Goal: Book appointment/travel/reservation

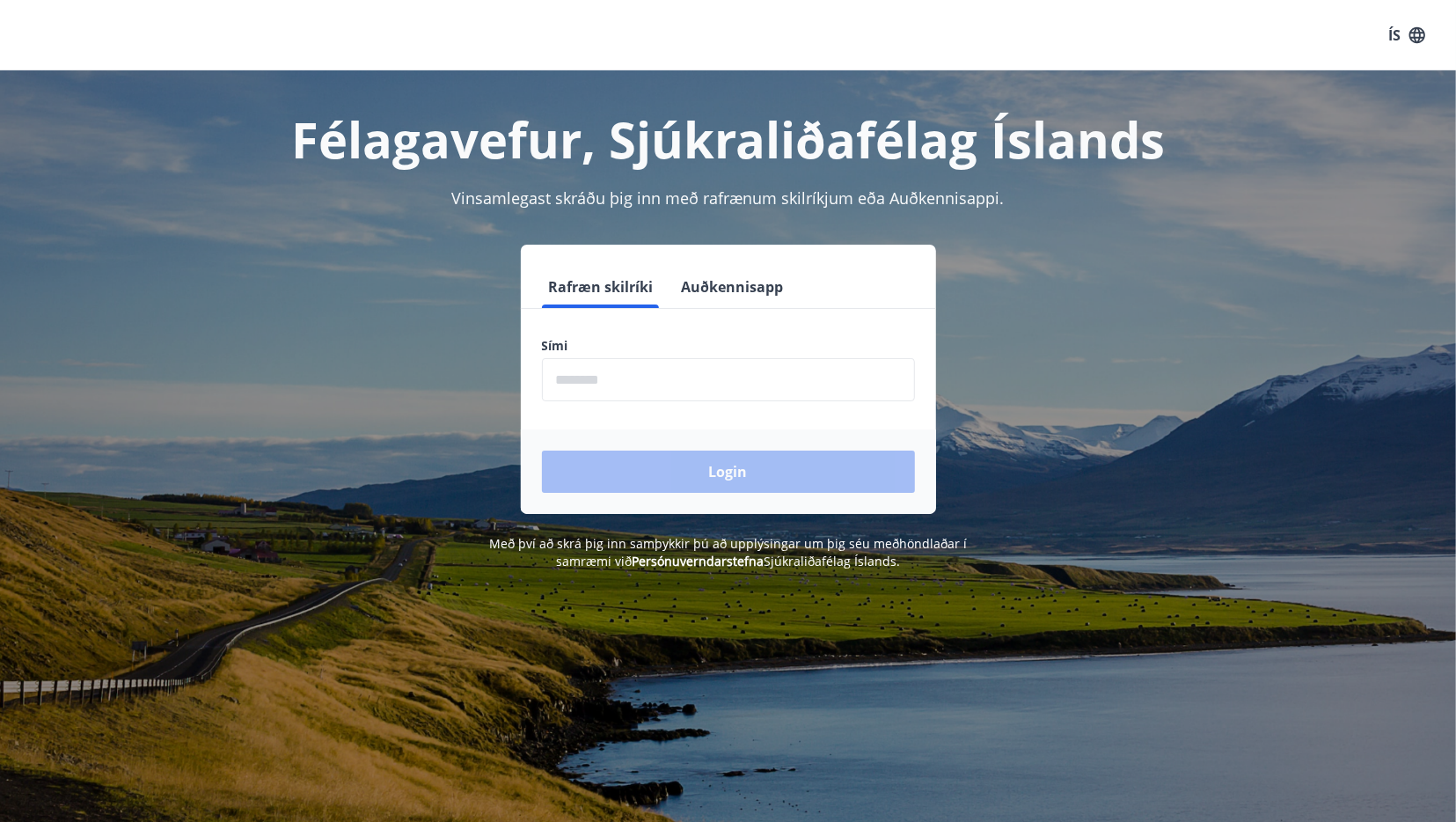
click at [699, 379] on input "phone" at bounding box center [728, 380] width 373 height 43
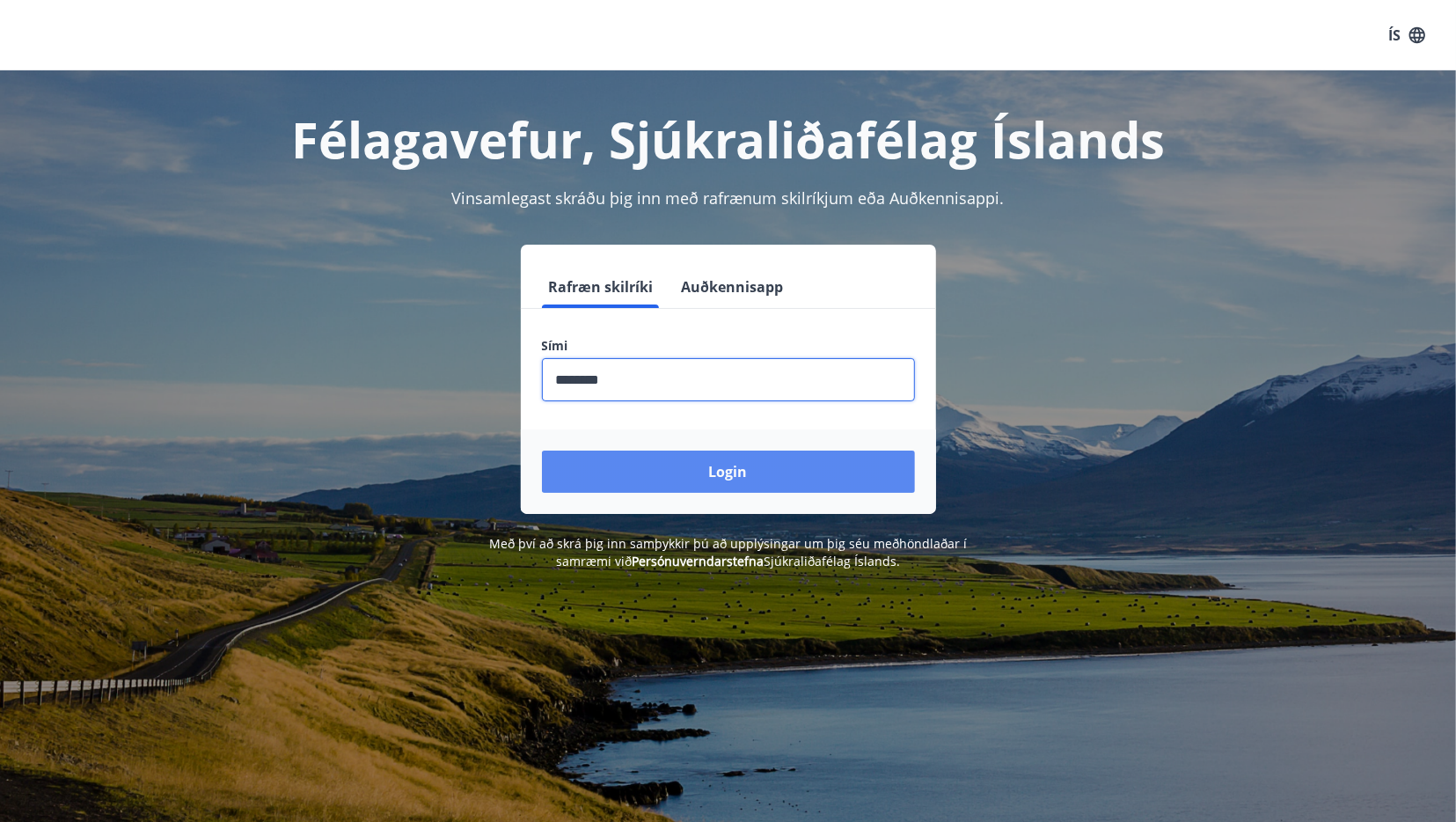
type input "********"
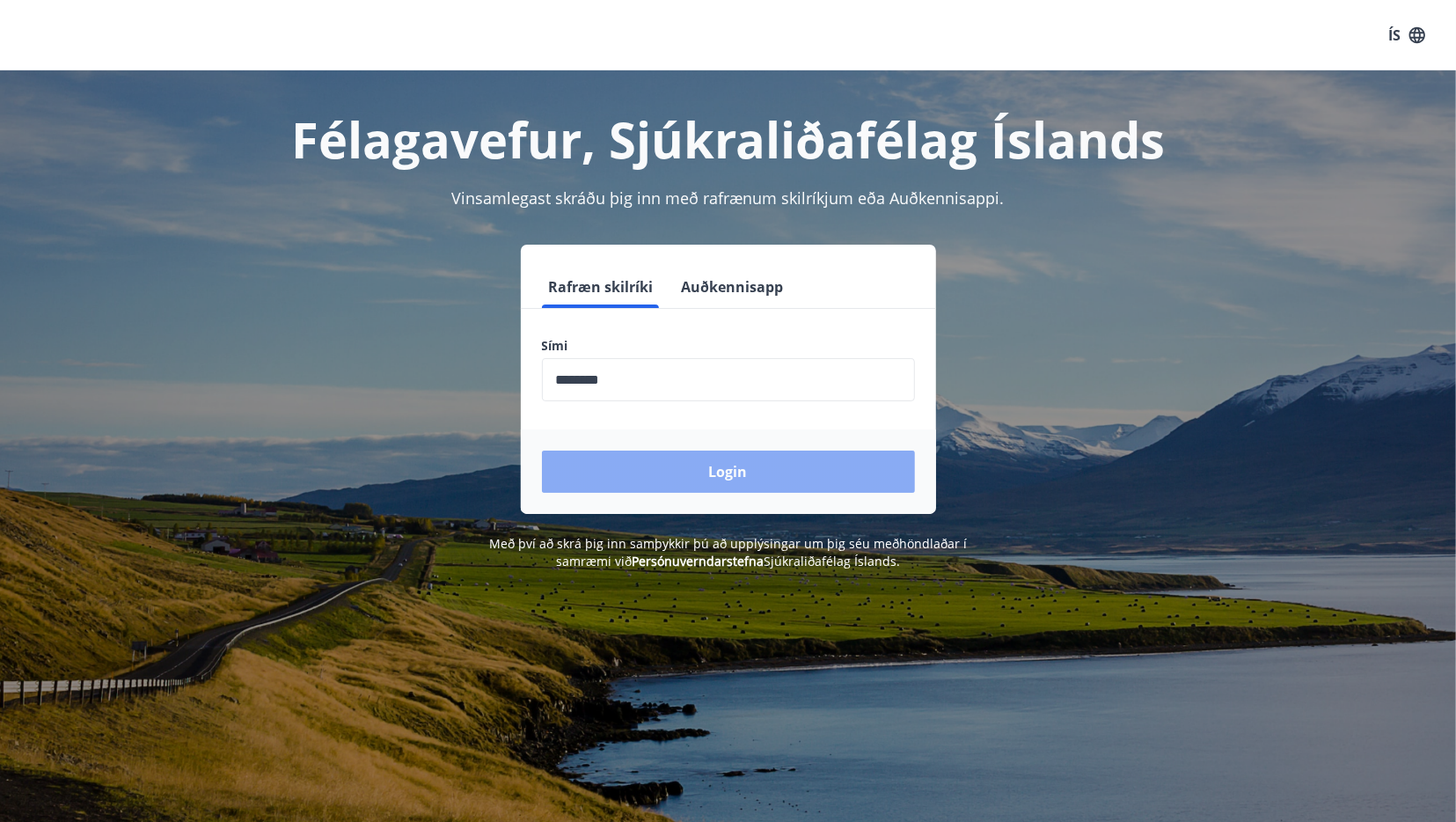
click at [700, 473] on button "Login" at bounding box center [728, 472] width 373 height 42
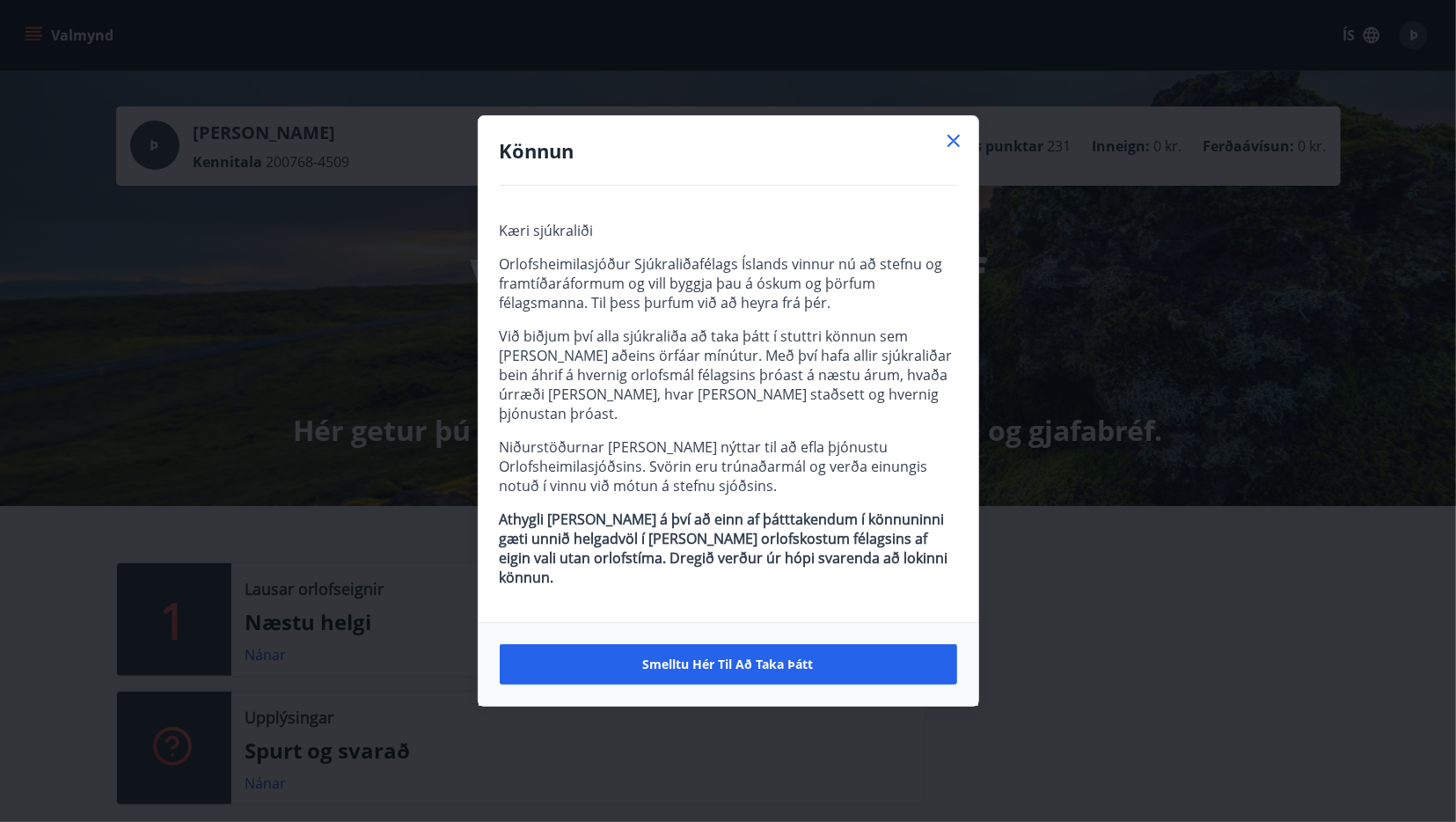
click at [958, 149] on icon at bounding box center [953, 141] width 21 height 21
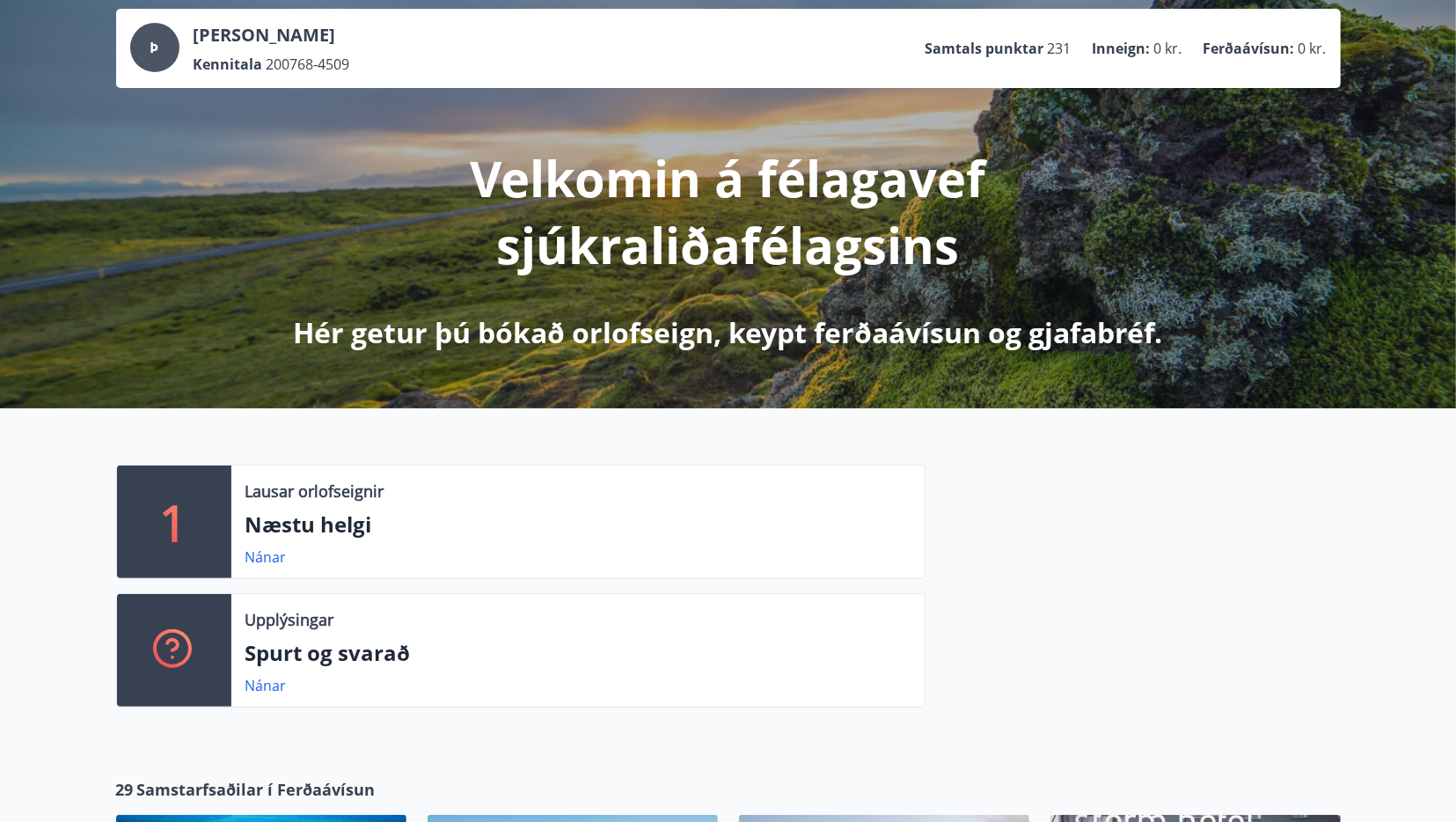
scroll to position [92, 0]
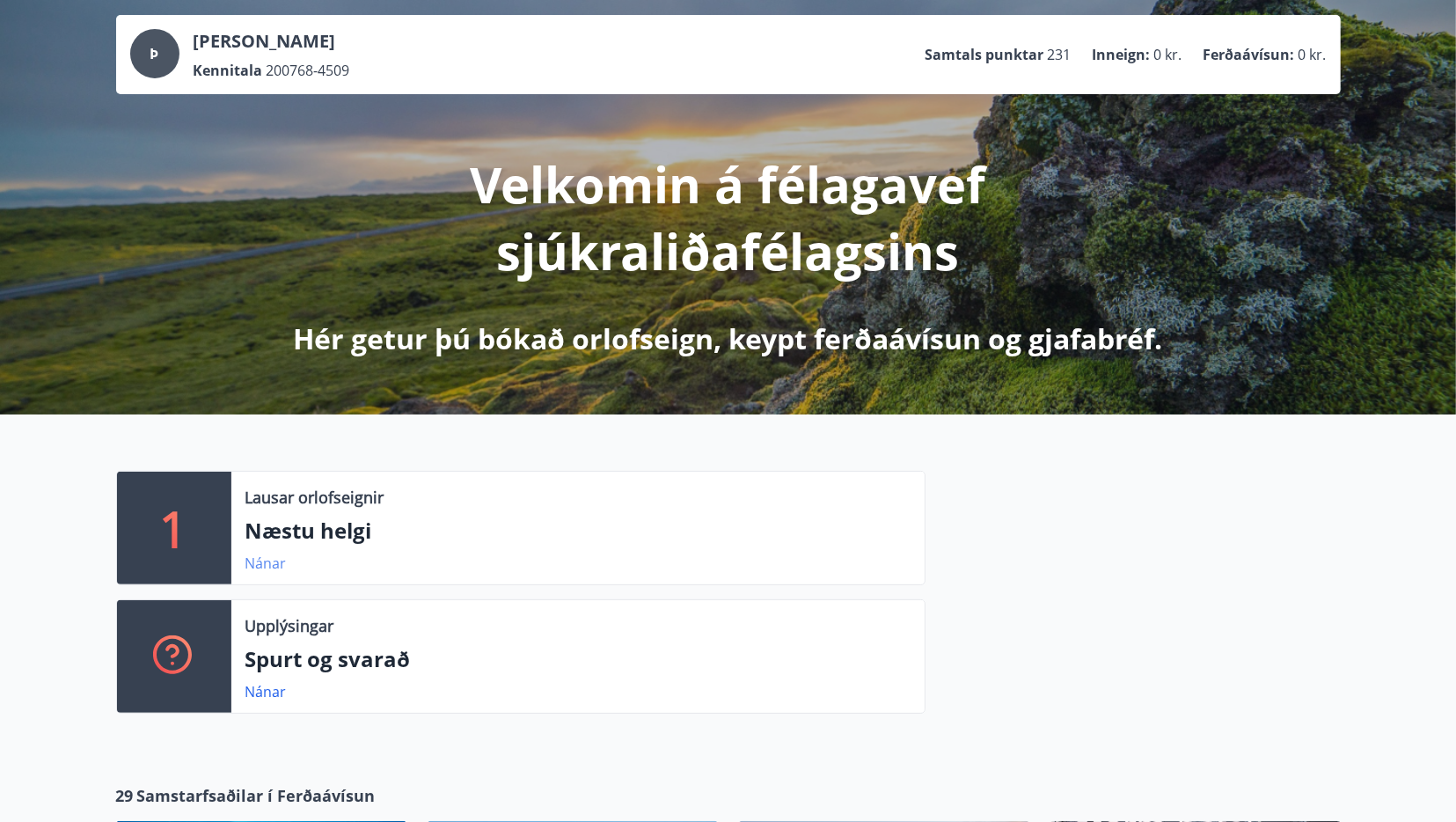
click at [263, 562] on link "Nánar" at bounding box center [266, 563] width 41 height 20
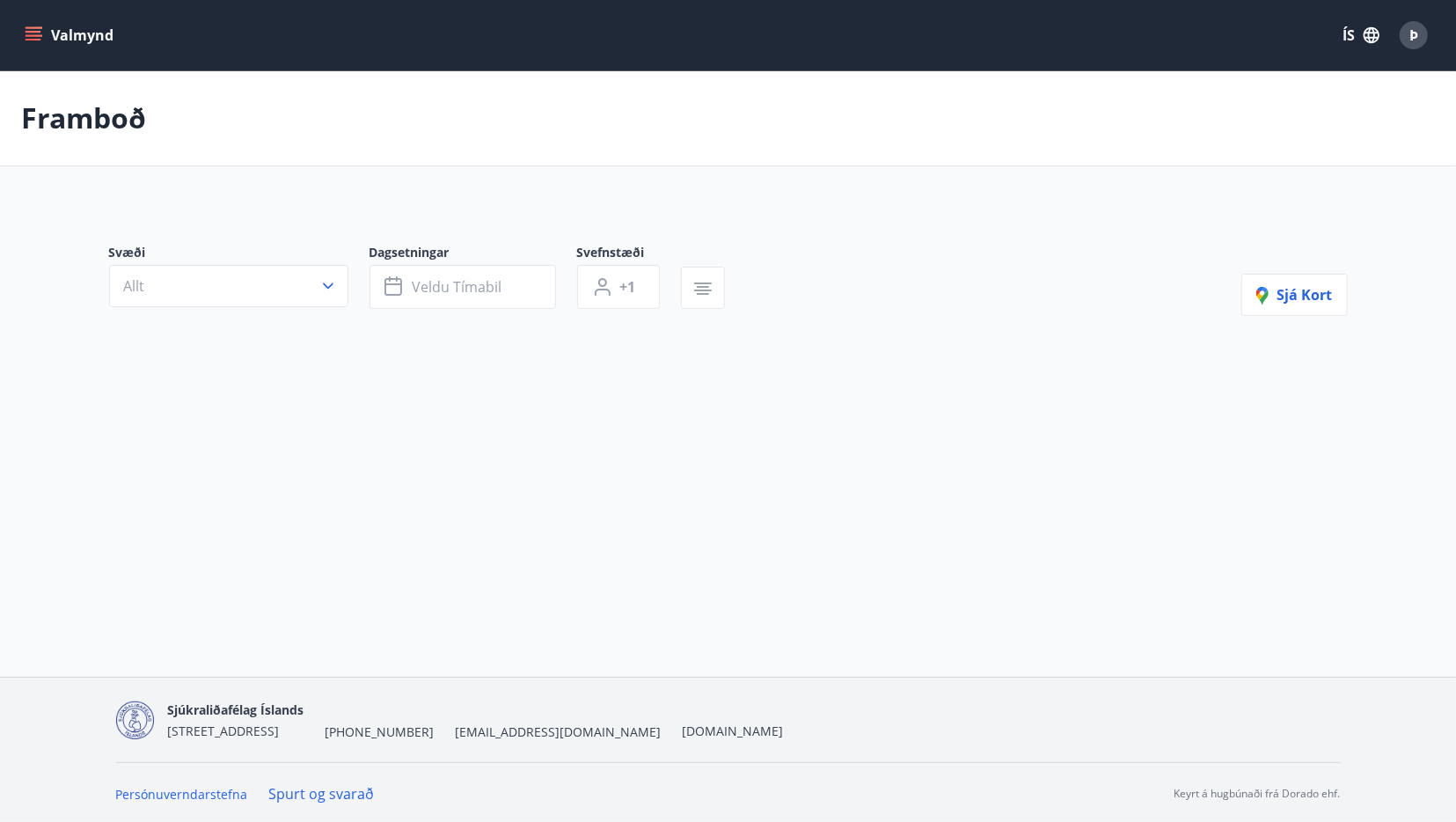
type input "*"
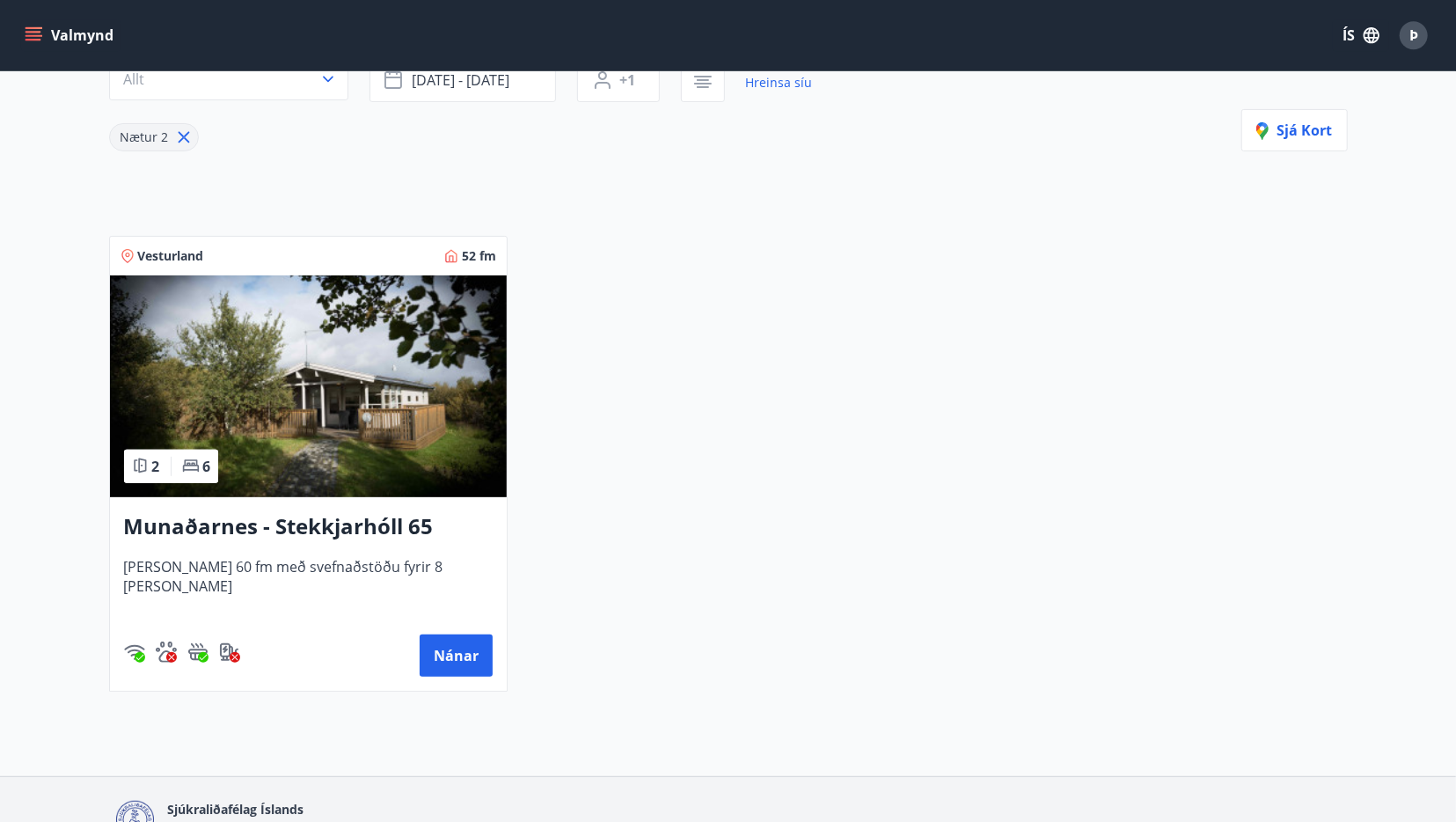
scroll to position [275, 0]
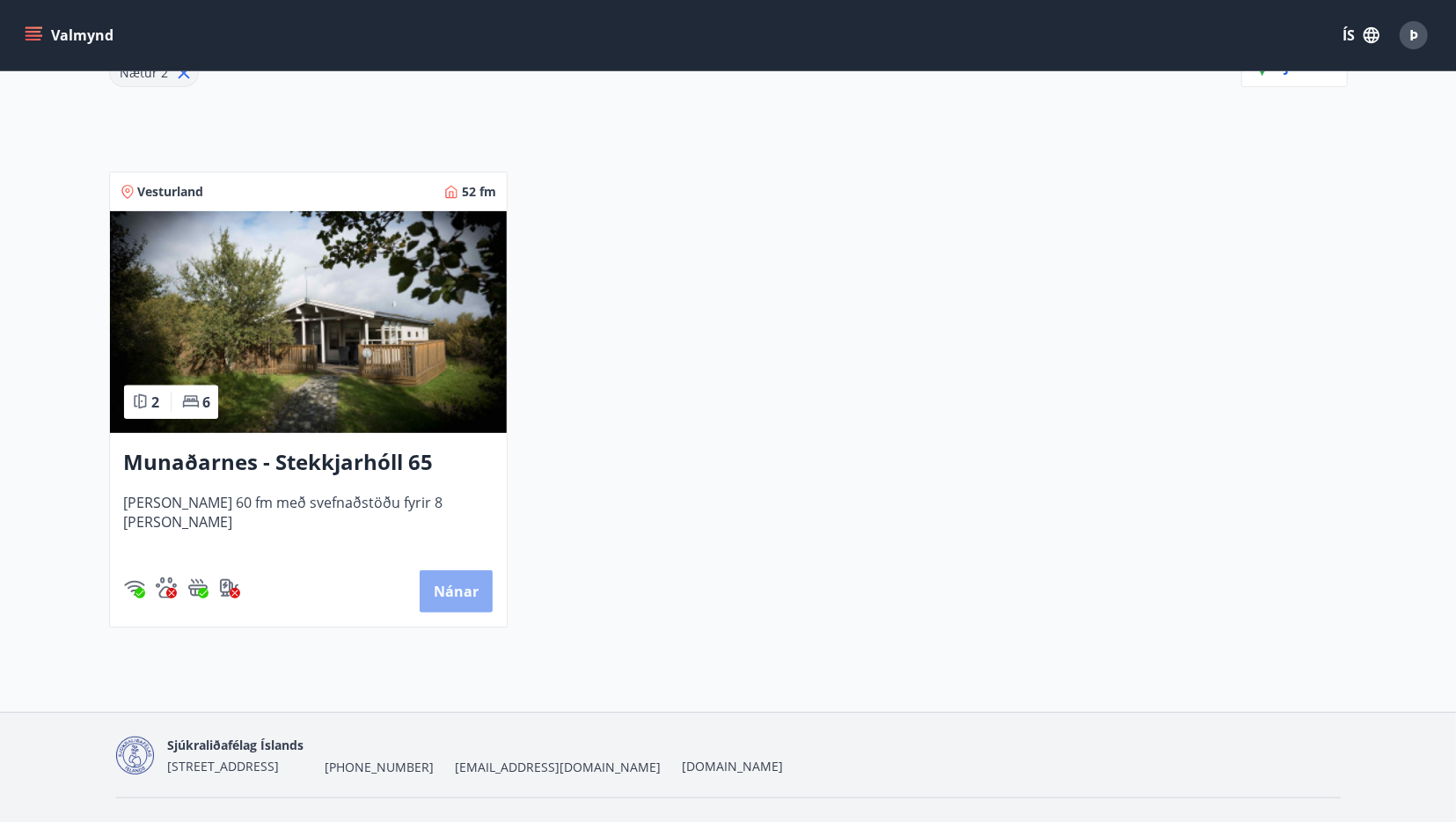
click at [452, 592] on button "Nánar" at bounding box center [456, 591] width 73 height 42
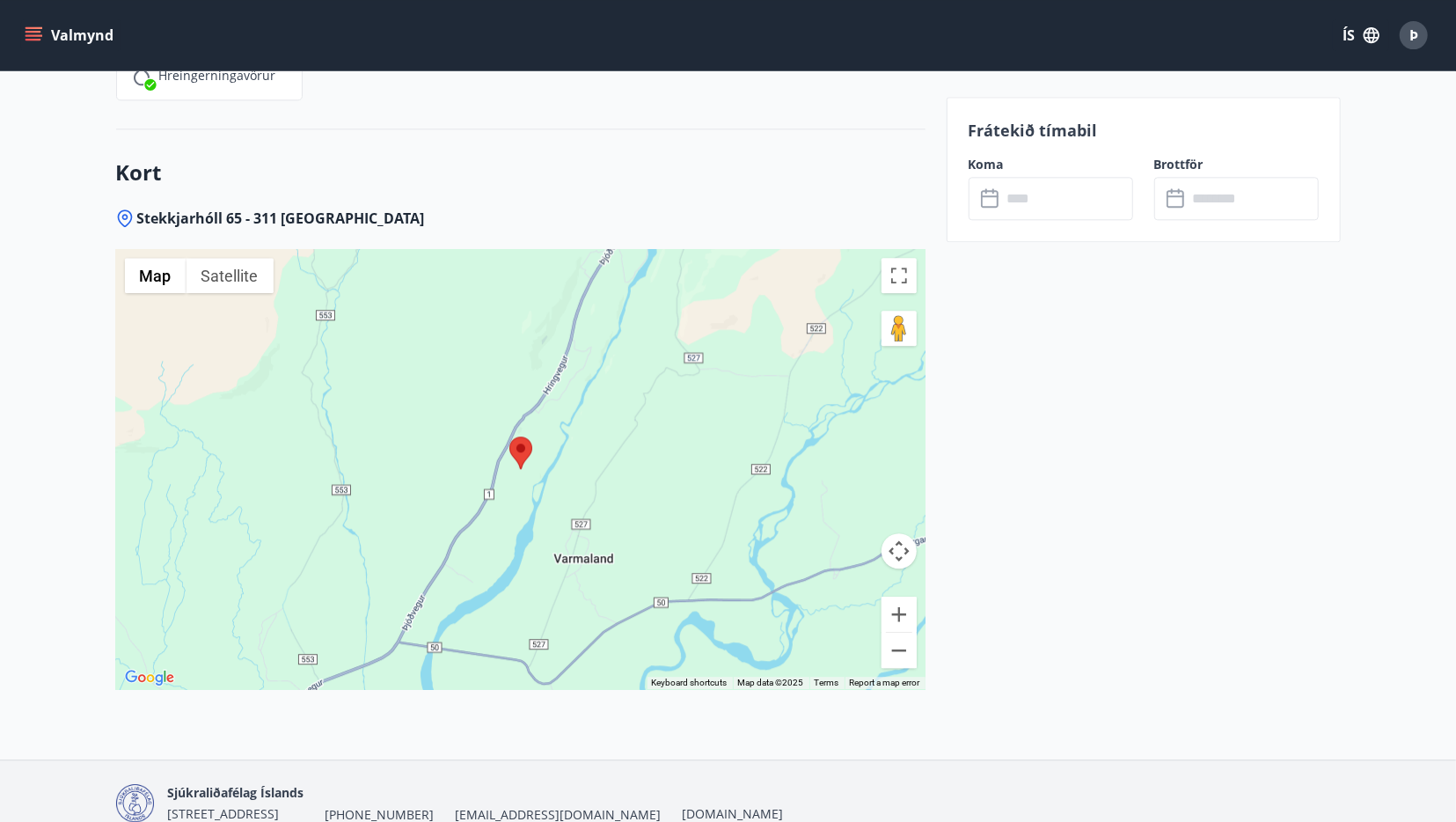
scroll to position [2808, 0]
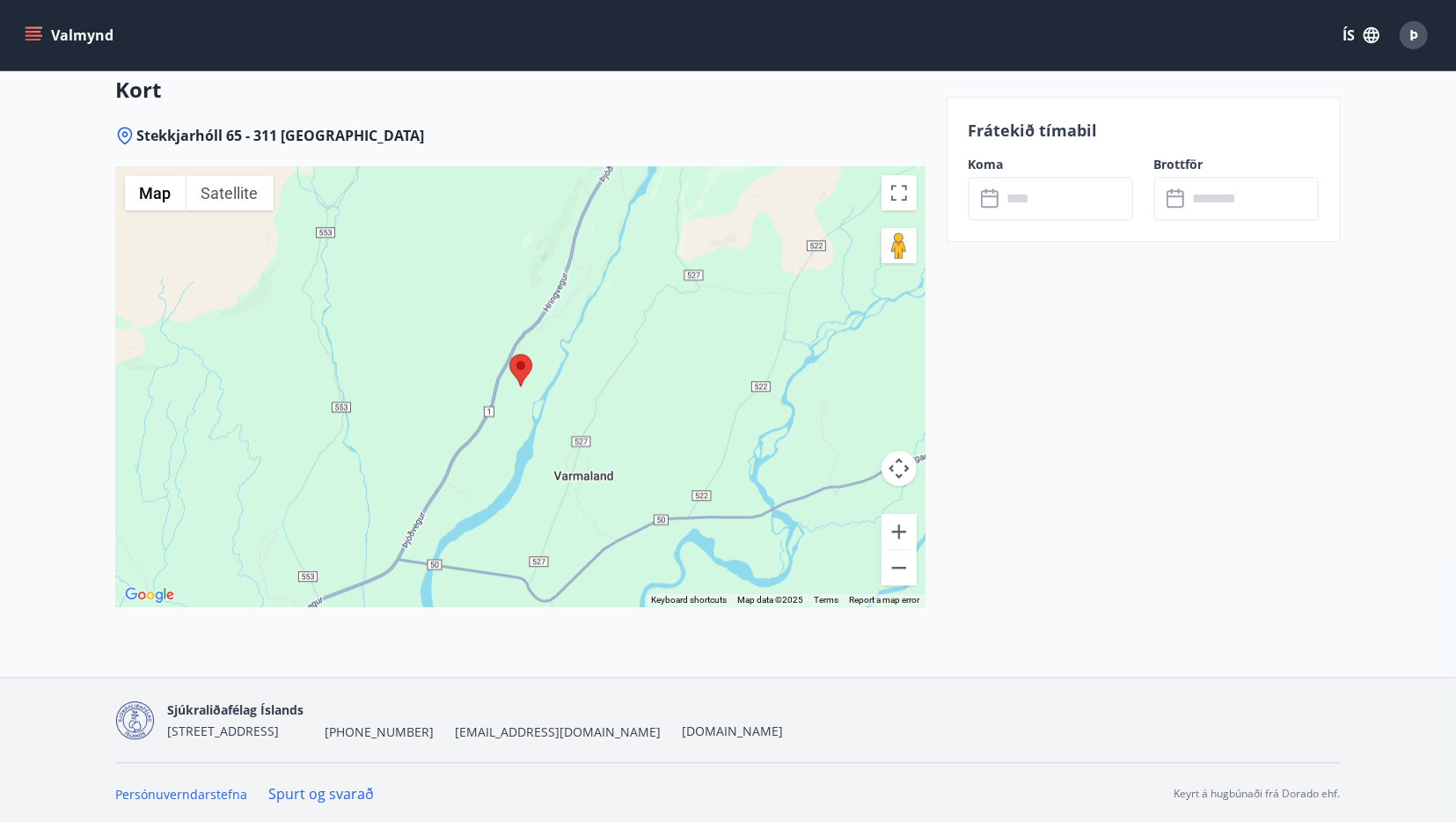
click at [1019, 199] on input "text" at bounding box center [1067, 198] width 131 height 43
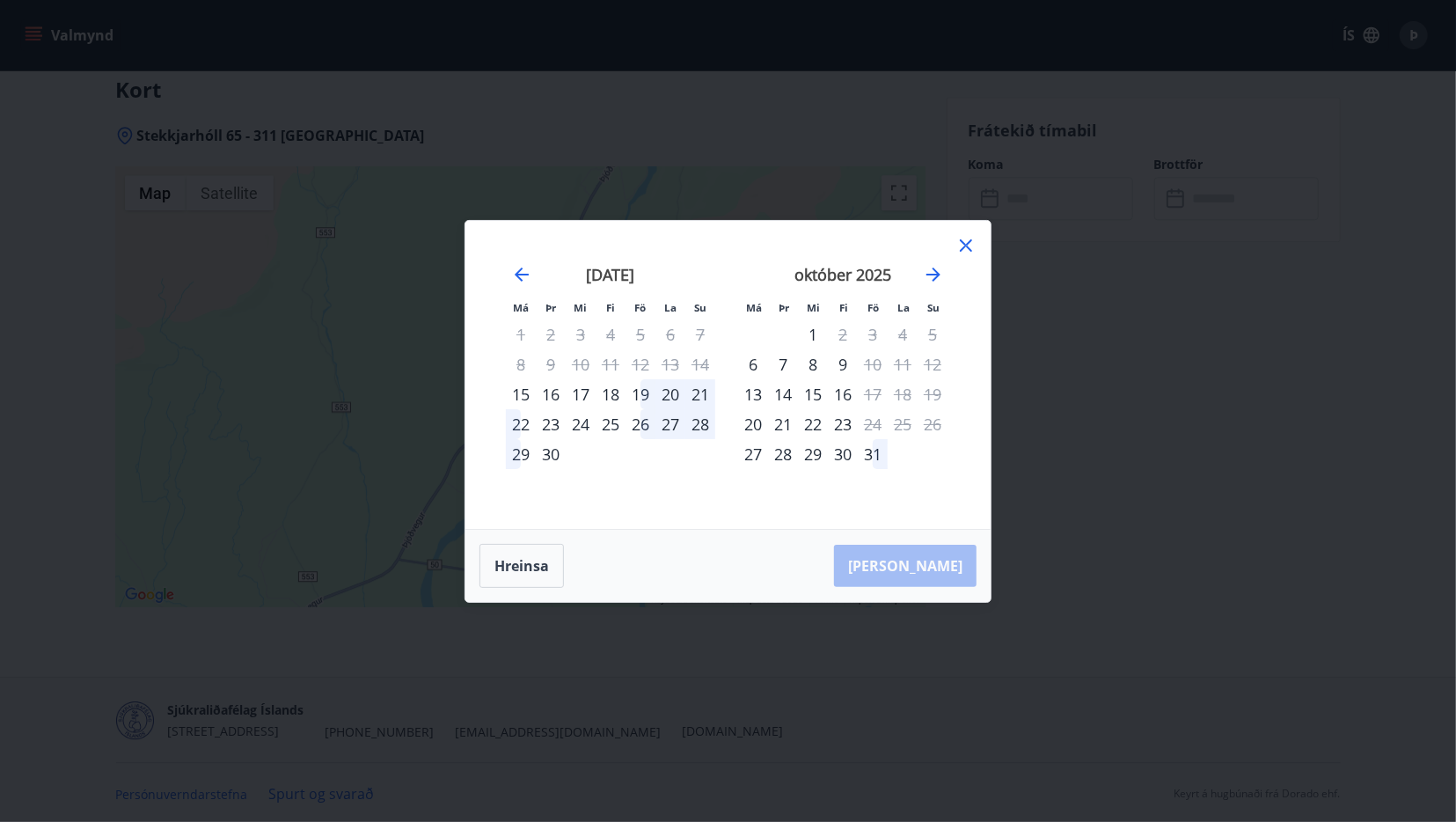
click at [969, 242] on icon at bounding box center [966, 246] width 21 height 21
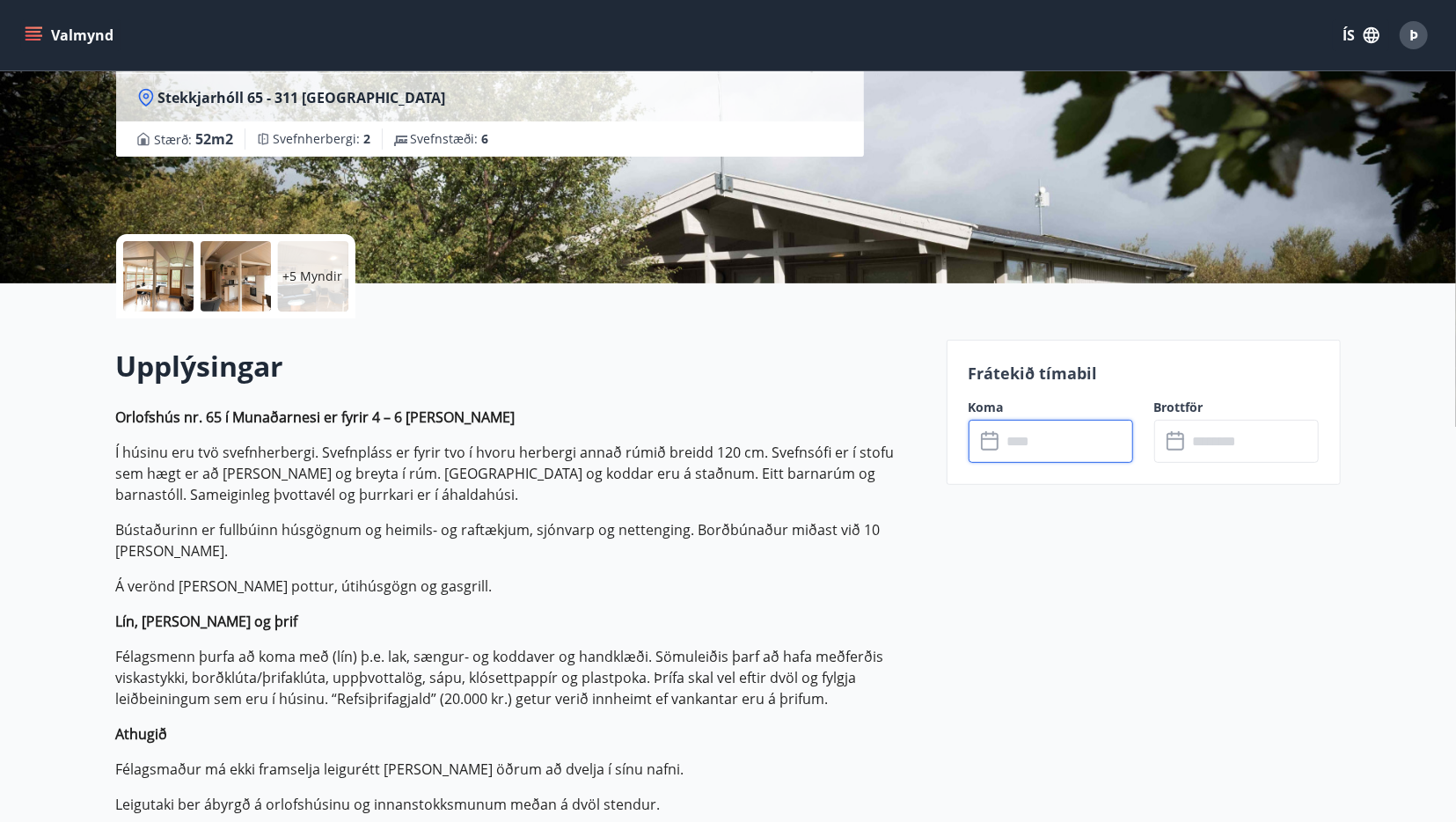
scroll to position [0, 0]
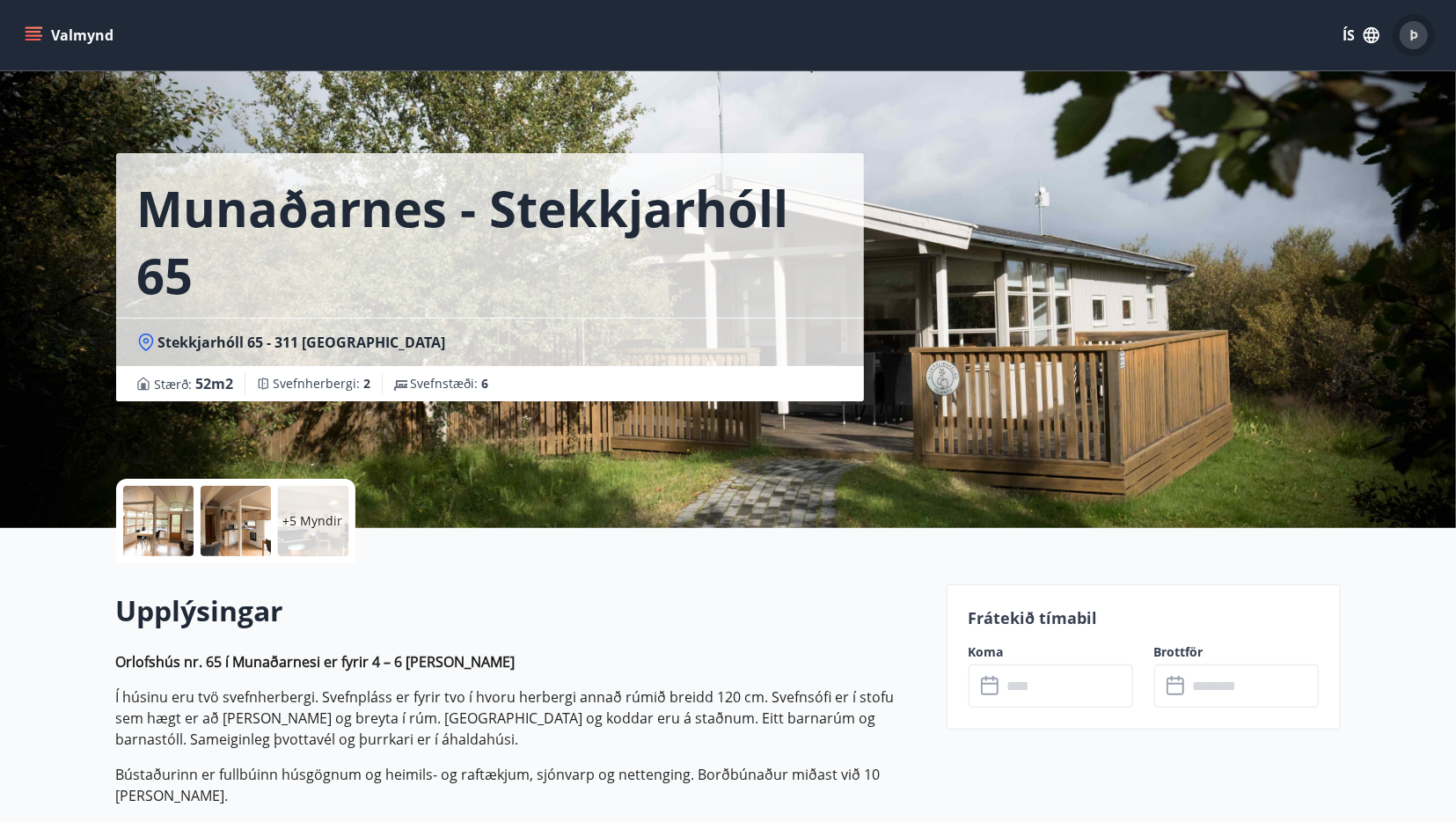
click at [1416, 36] on span "Þ" at bounding box center [1414, 36] width 9 height 20
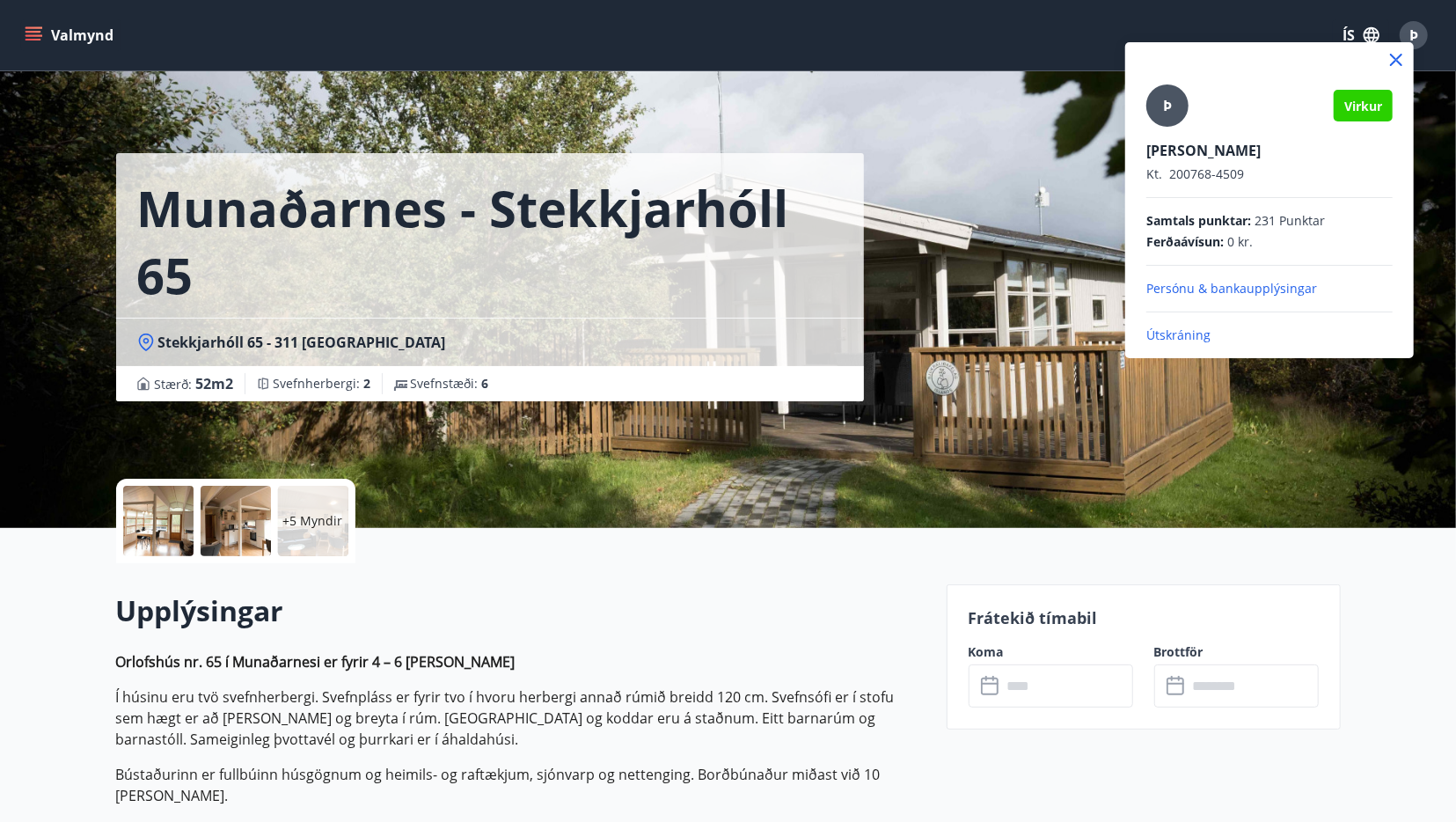
click at [1396, 57] on icon at bounding box center [1396, 60] width 21 height 21
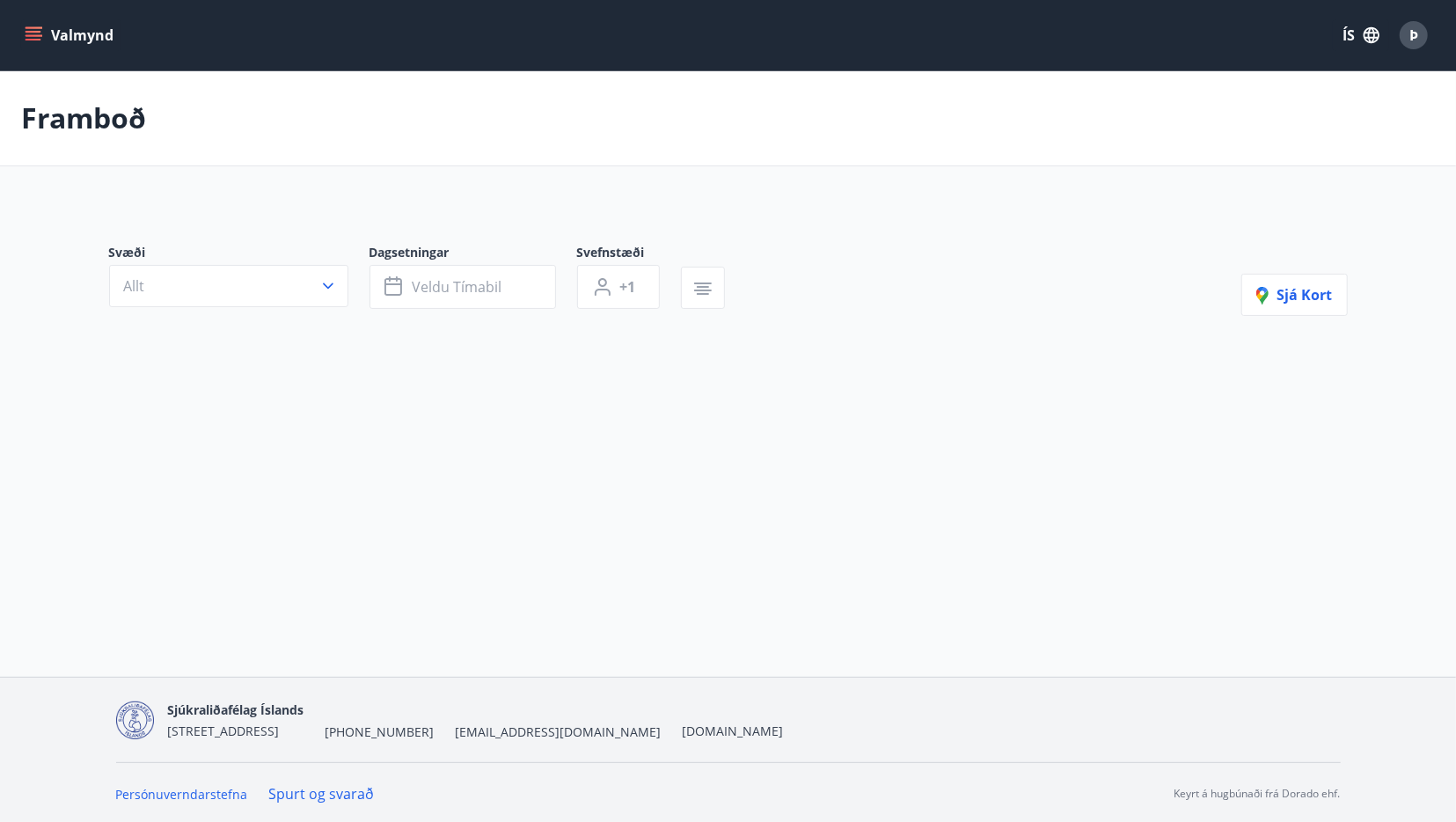
type input "*"
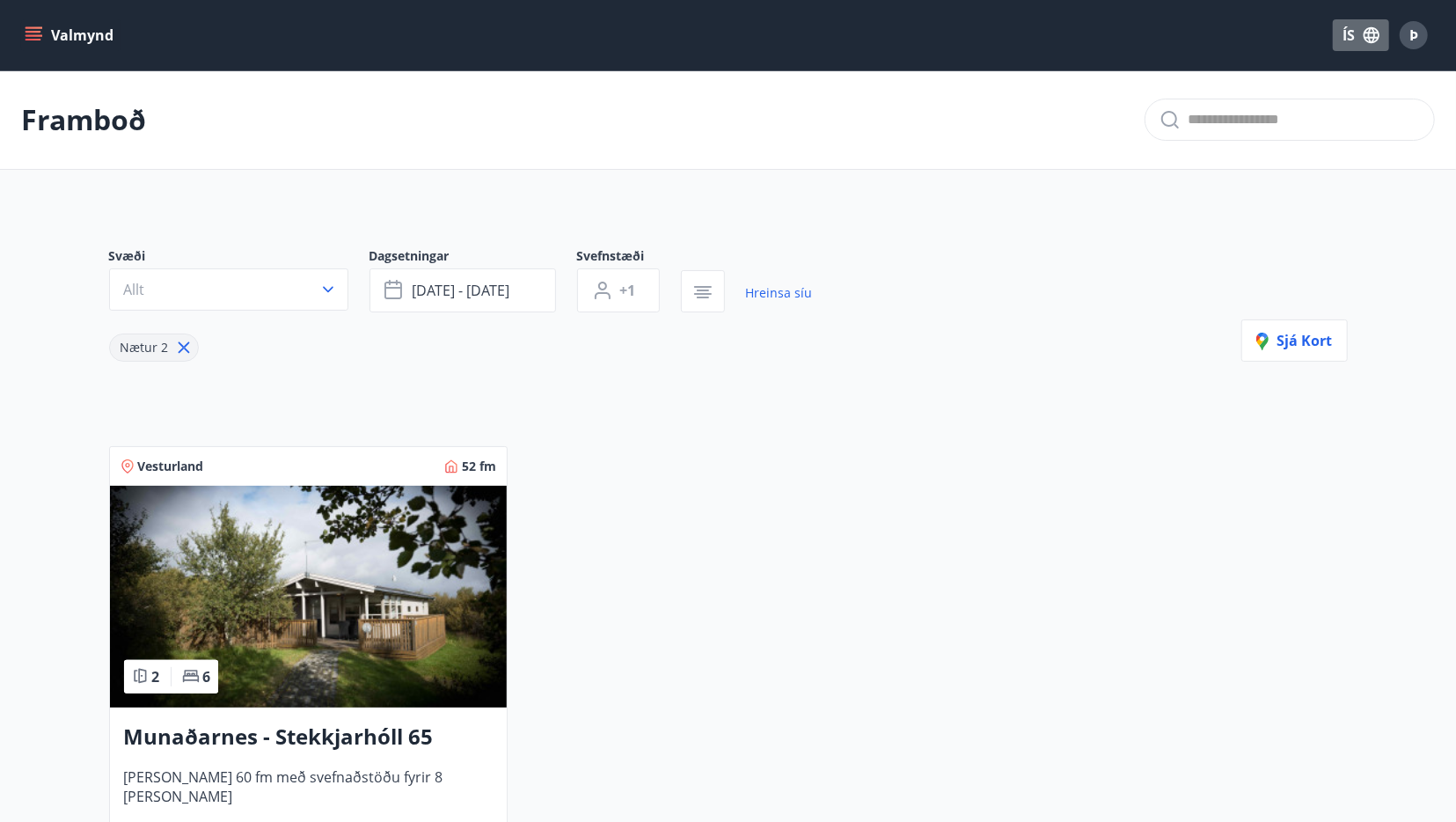
click at [1372, 32] on icon "button" at bounding box center [1371, 36] width 20 height 20
click at [1315, 71] on icon at bounding box center [1315, 76] width 21 height 21
click at [1349, 36] on button "ÍS" at bounding box center [1361, 36] width 56 height 32
click at [1310, 77] on icon at bounding box center [1315, 76] width 21 height 21
